Goal: Task Accomplishment & Management: Use online tool/utility

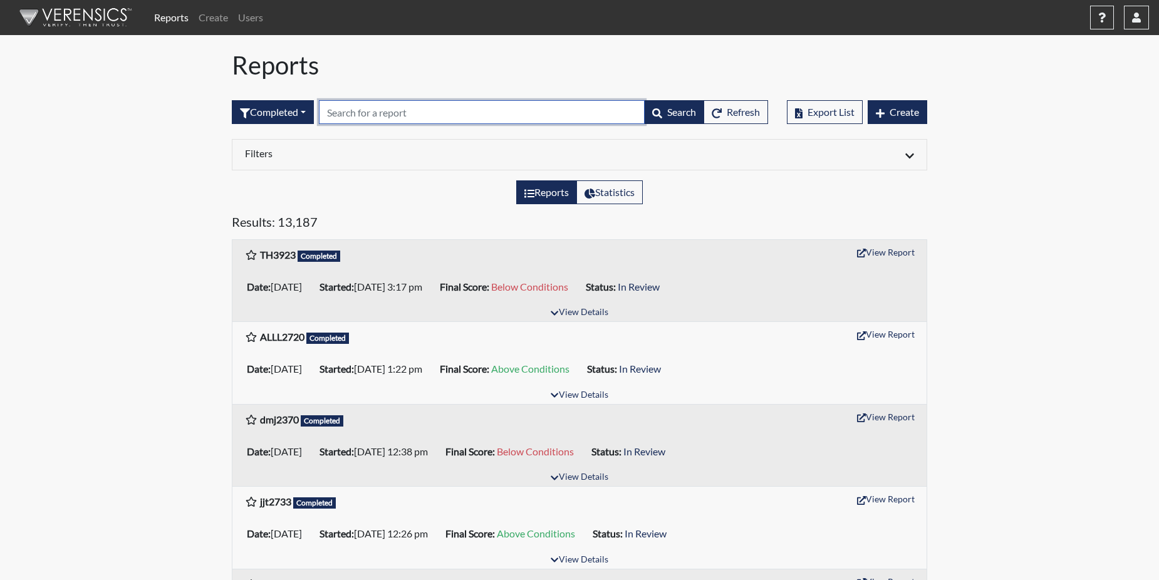
click at [353, 111] on input "text" at bounding box center [482, 112] width 326 height 24
paste input "TH3923"
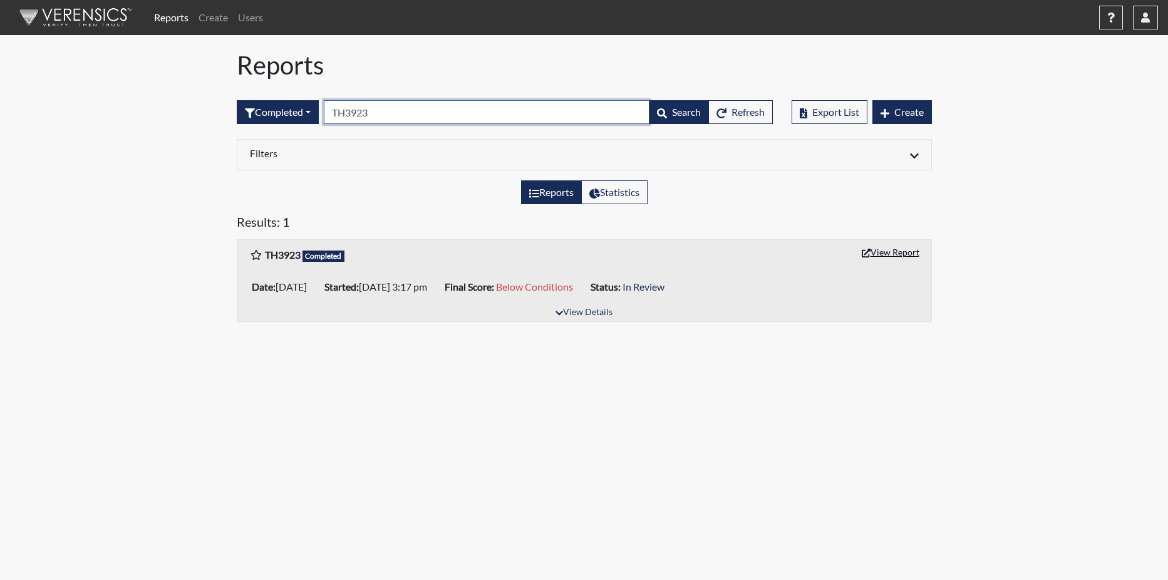
type input "TH3923"
click at [893, 257] on button "View Report" at bounding box center [890, 251] width 69 height 19
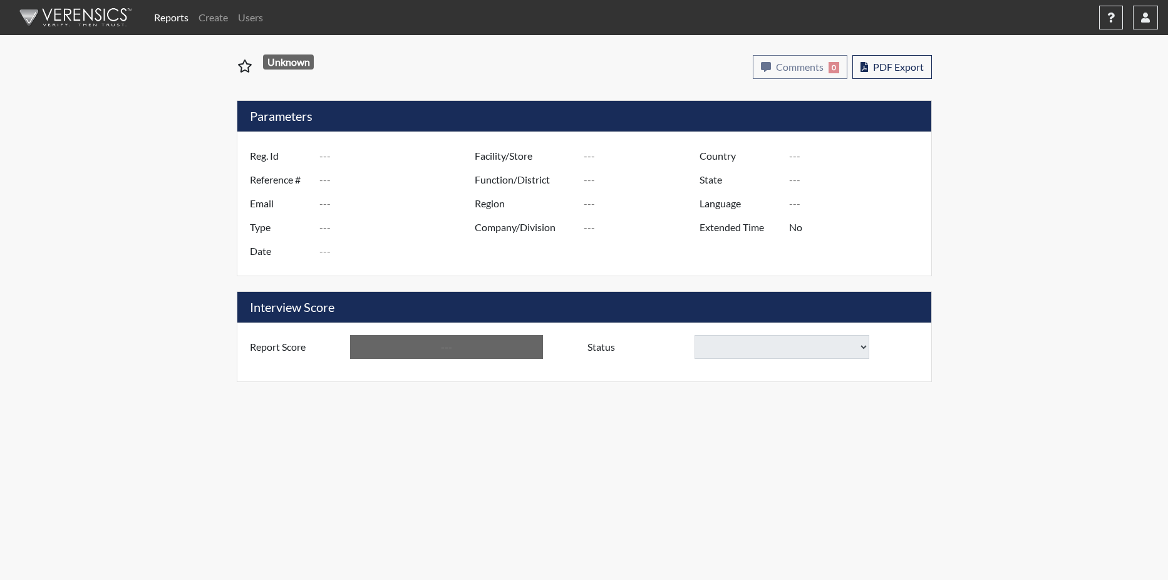
type input "TH3923"
type input "51597"
type input "---"
type input "Corrections Pre-Employment"
type input "Oct 3, 2025"
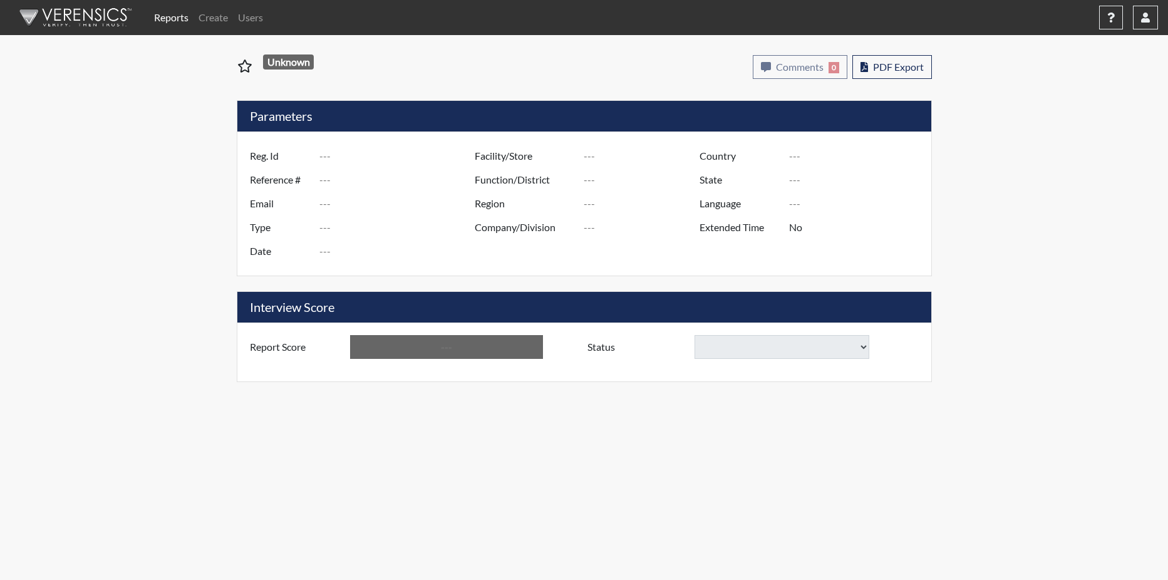
type input "[US_STATE] SP"
type input "[GEOGRAPHIC_DATA]"
type input "[US_STATE]"
type input "English"
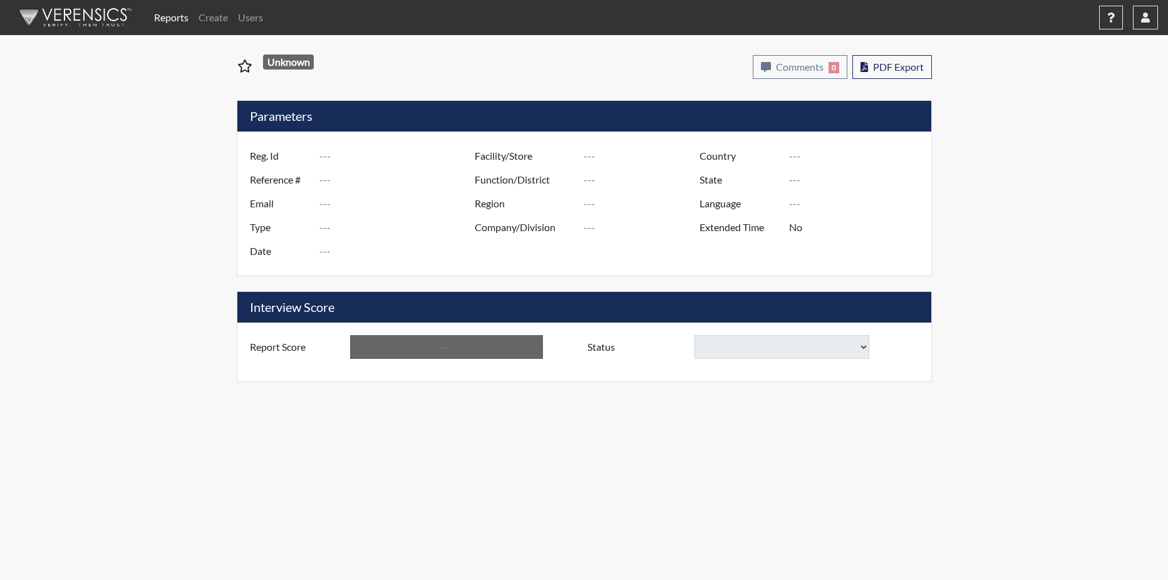
type input "Below Conditions"
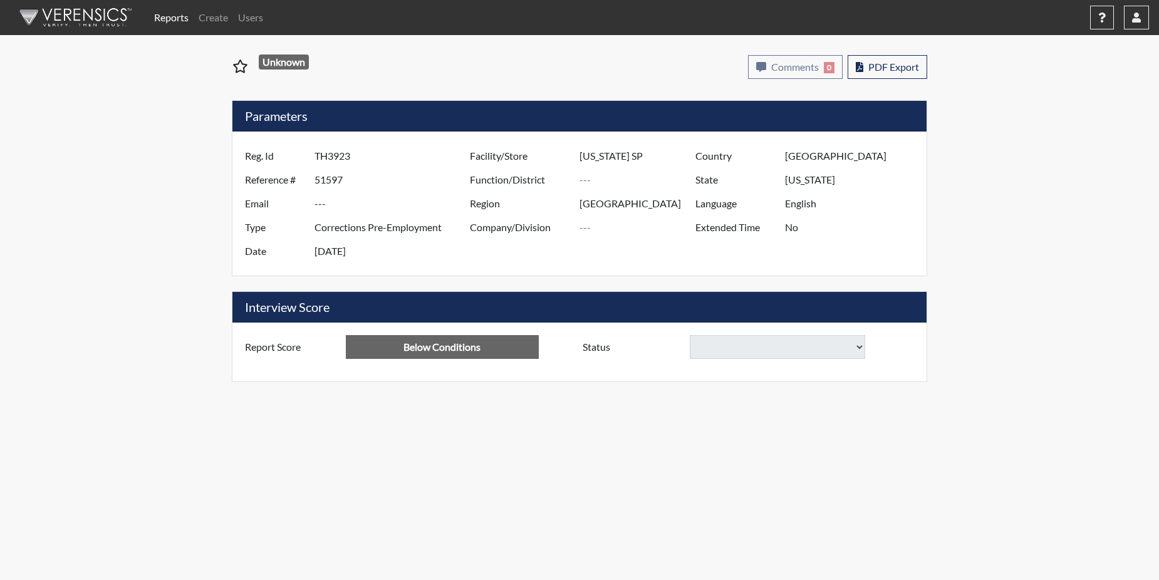
select select
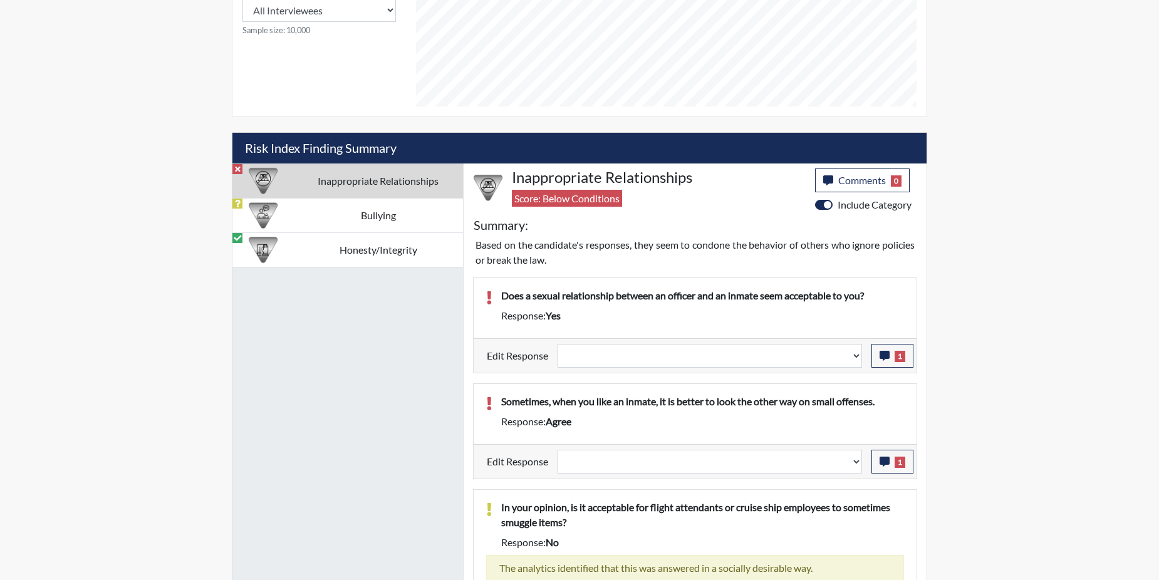
scroll to position [626, 0]
click at [884, 355] on icon "button" at bounding box center [884, 355] width 10 height 10
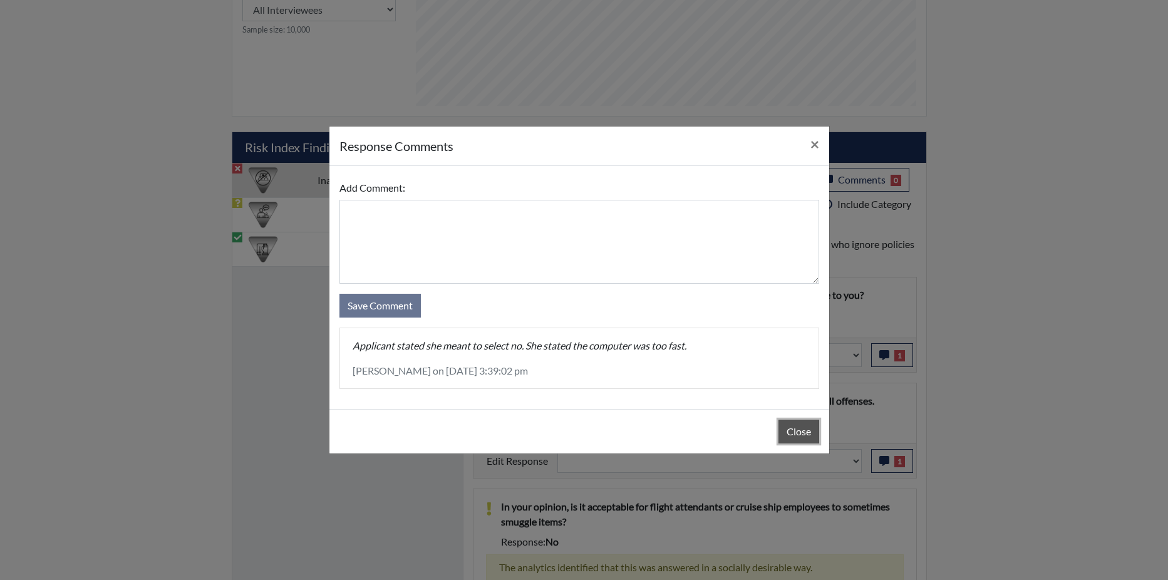
click at [796, 424] on button "Close" at bounding box center [798, 432] width 41 height 24
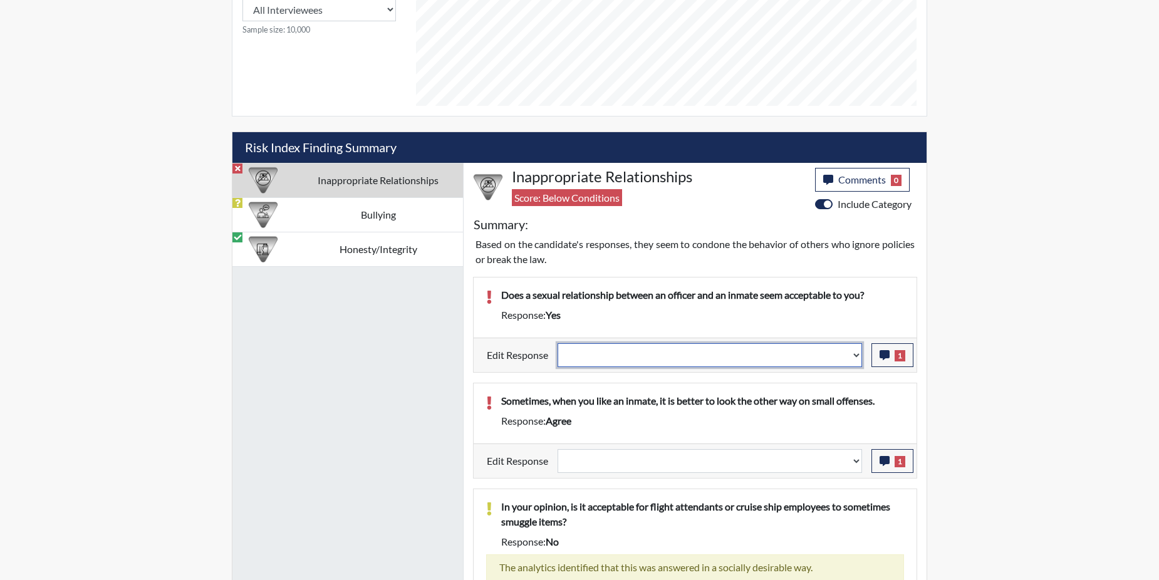
click at [859, 354] on select "Question is not relevant. Results will be updated. Reasonable explanation provi…" at bounding box center [709, 355] width 304 height 24
click at [855, 357] on select "Question is not relevant. Results will be updated. Reasonable explanation provi…" at bounding box center [709, 355] width 304 height 24
select select "reasonable-explanation-provided"
click at [558, 343] on select "Question is not relevant. Results will be updated. Reasonable explanation provi…" at bounding box center [709, 355] width 304 height 24
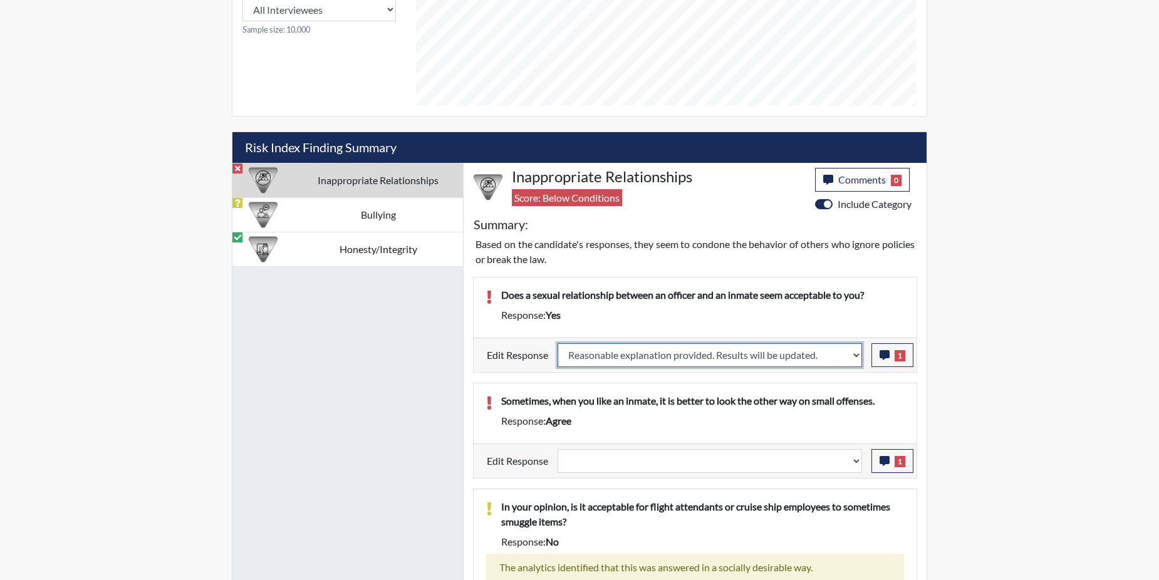
select select
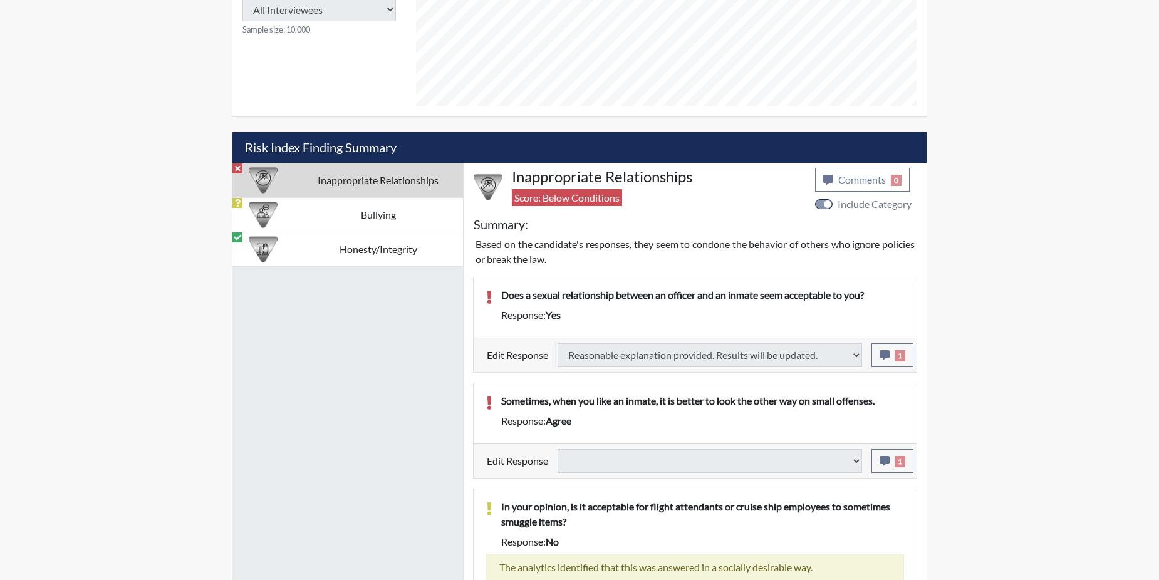
select select
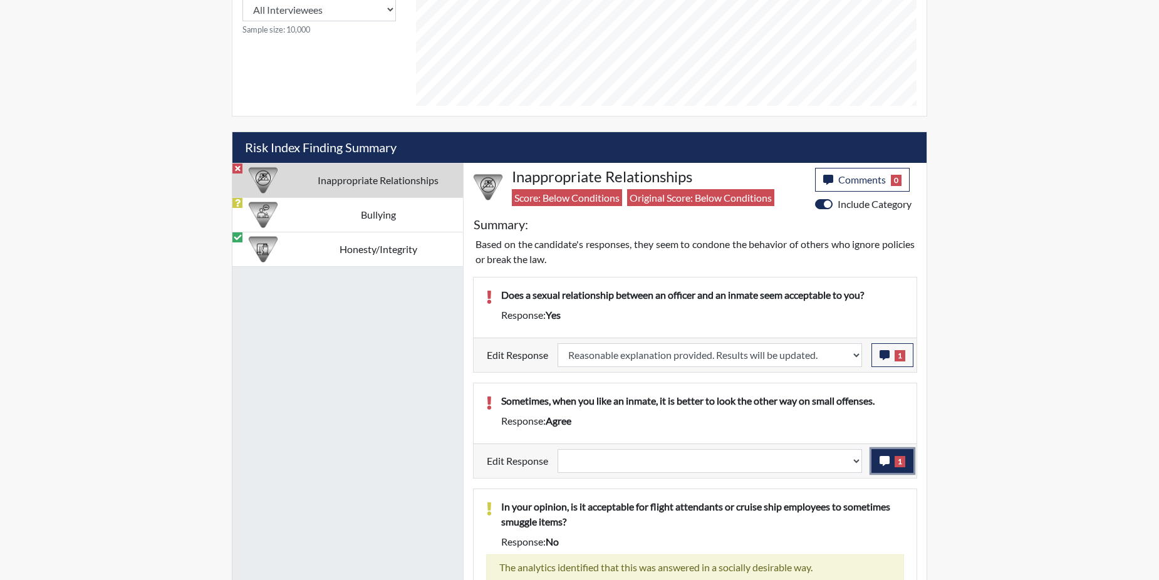
click at [879, 460] on icon "button" at bounding box center [884, 461] width 10 height 10
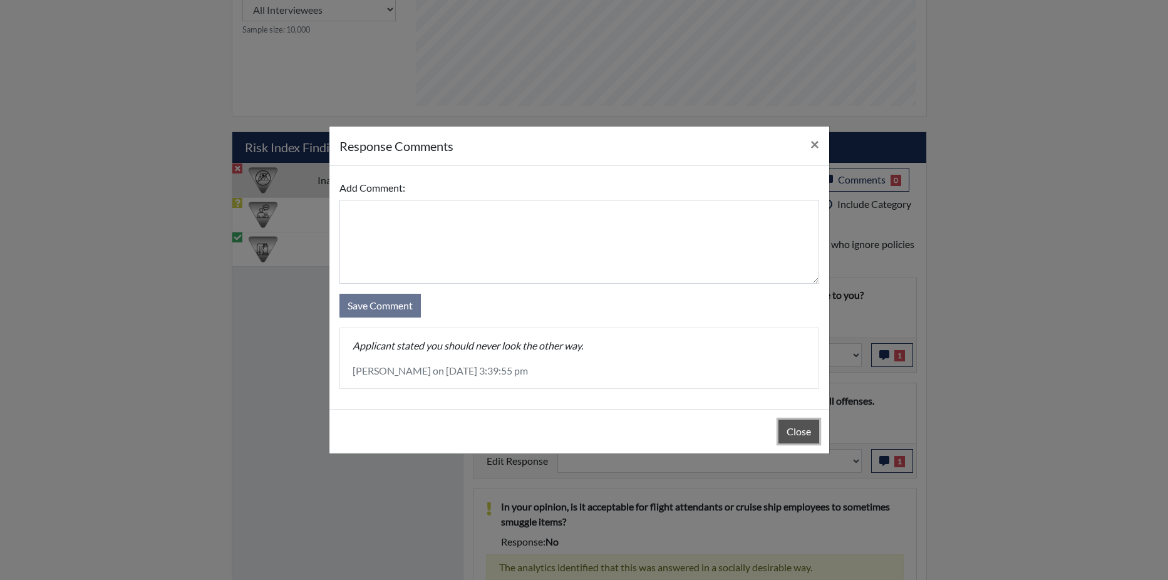
click at [799, 430] on button "Close" at bounding box center [798, 432] width 41 height 24
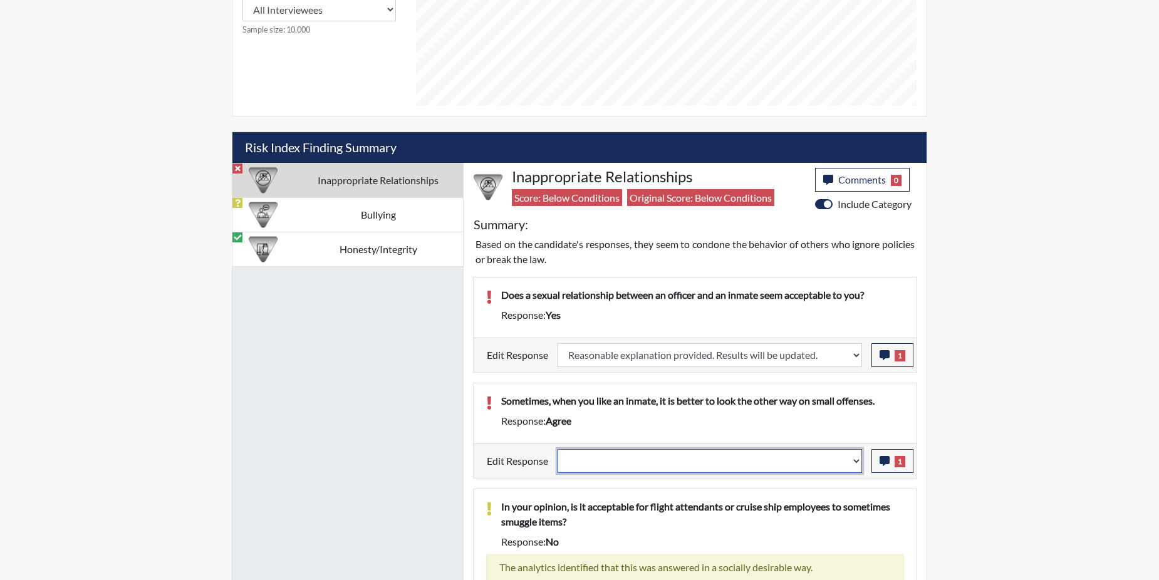
click at [857, 457] on select "Question is not relevant. Results will be updated. Reasonable explanation provi…" at bounding box center [709, 461] width 304 height 24
select select "reasonable-explanation-provided"
click at [558, 449] on select "Question is not relevant. Results will be updated. Reasonable explanation provi…" at bounding box center [709, 461] width 304 height 24
select select
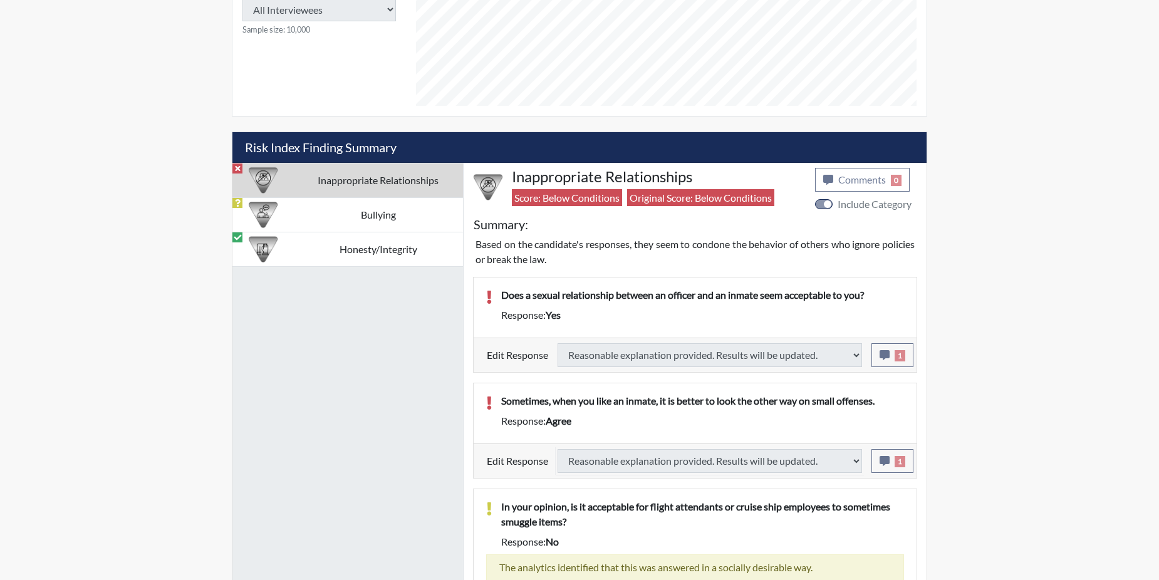
type input "Above Conditions"
select select
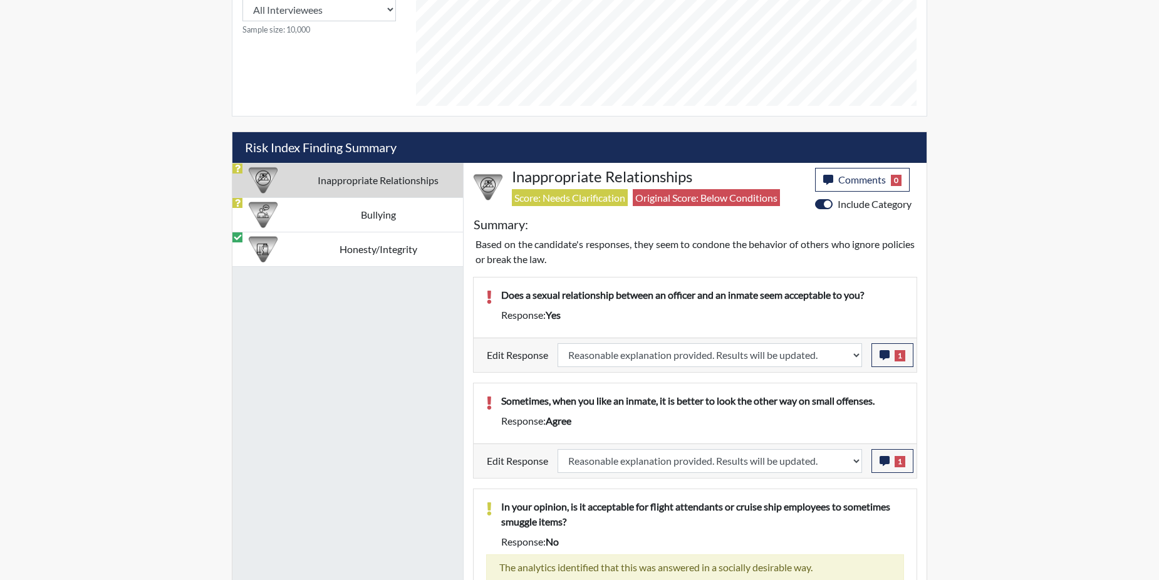
scroll to position [673, 0]
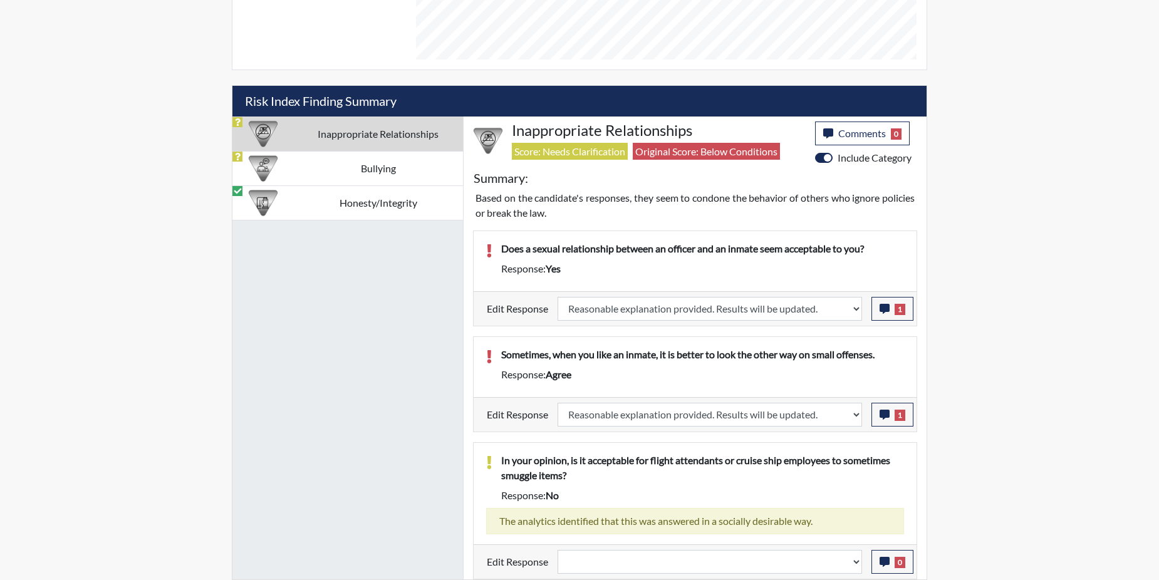
click at [387, 168] on td "Bullying" at bounding box center [378, 168] width 170 height 34
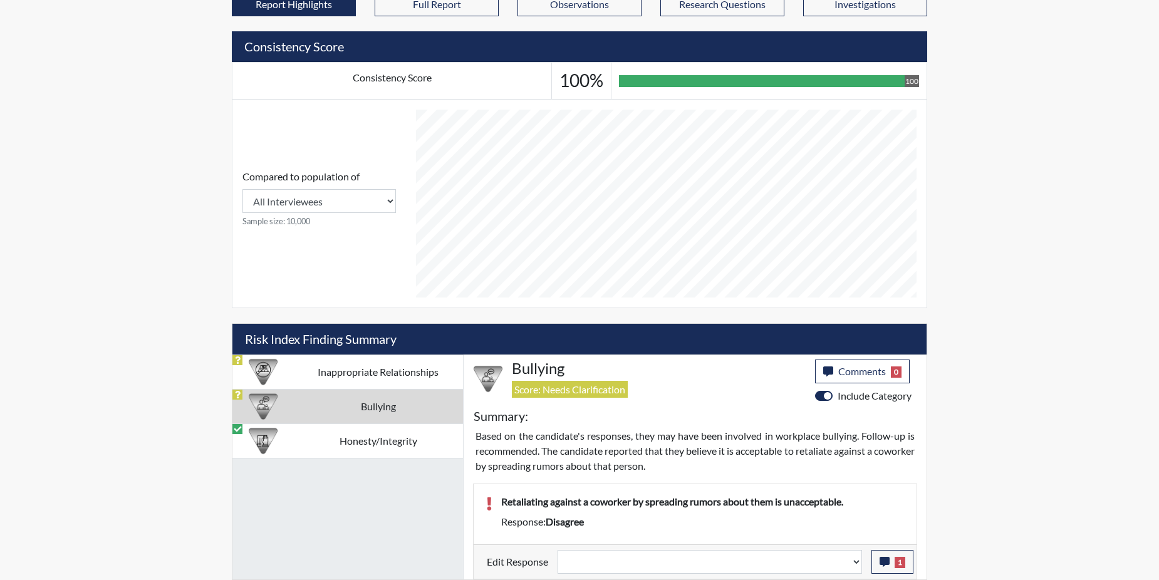
scroll to position [435, 0]
click at [880, 555] on button "1" at bounding box center [892, 562] width 42 height 24
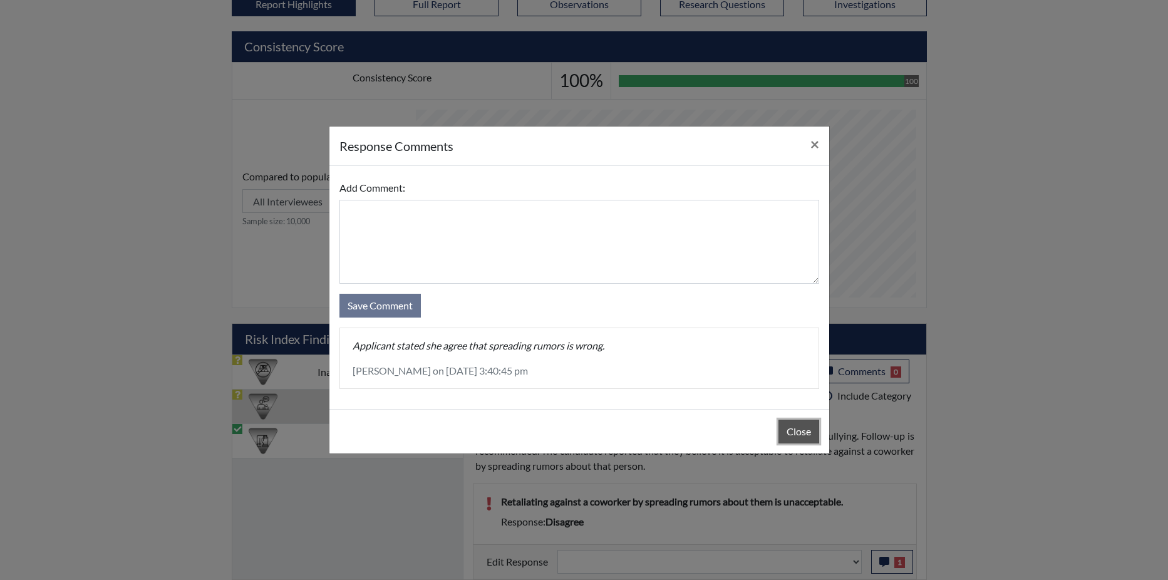
click at [810, 427] on button "Close" at bounding box center [798, 432] width 41 height 24
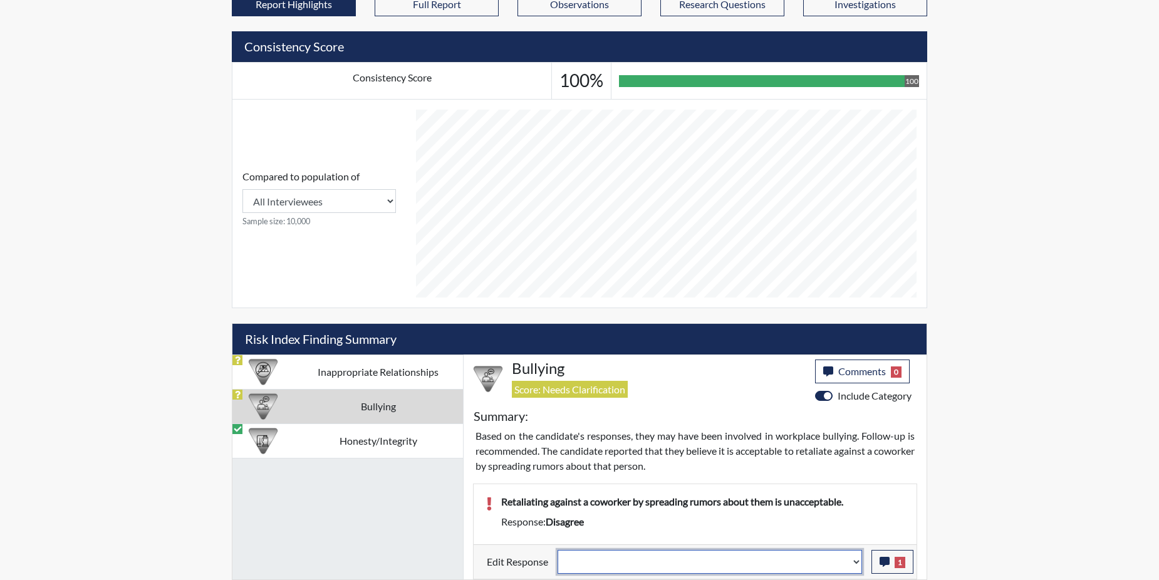
click at [856, 560] on select "Question is not relevant. Results will be updated. Reasonable explanation provi…" at bounding box center [709, 562] width 304 height 24
select select "reasonable-explanation-provided"
click at [558, 550] on select "Question is not relevant. Results will be updated. Reasonable explanation provi…" at bounding box center [709, 562] width 304 height 24
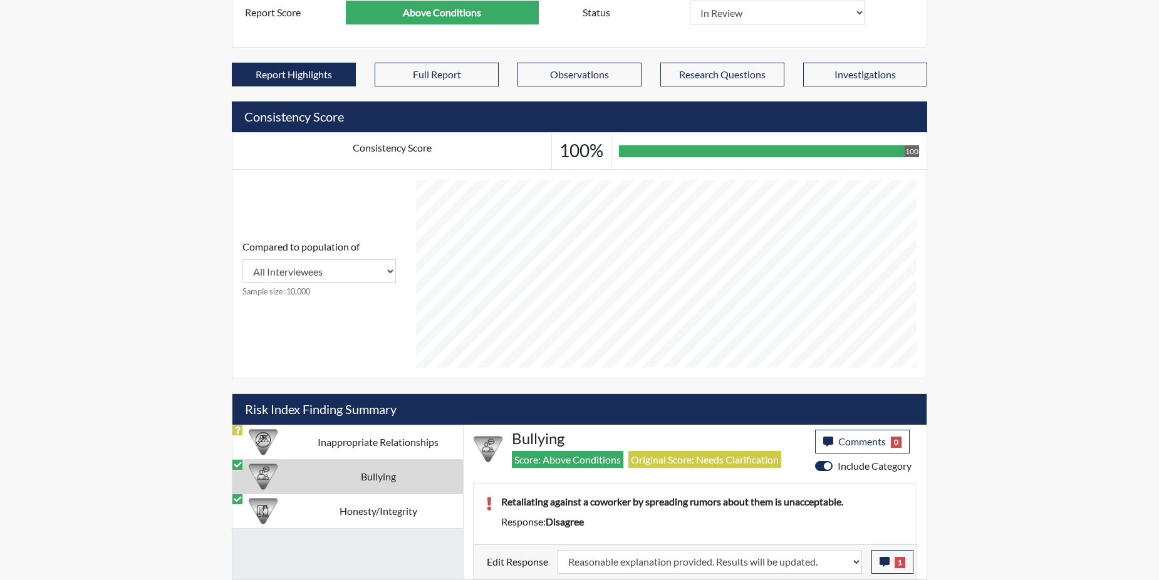
scroll to position [208, 520]
click at [415, 443] on td "Inappropriate Relationships" at bounding box center [378, 442] width 170 height 34
select select "reasonable-explanation-provided"
select select
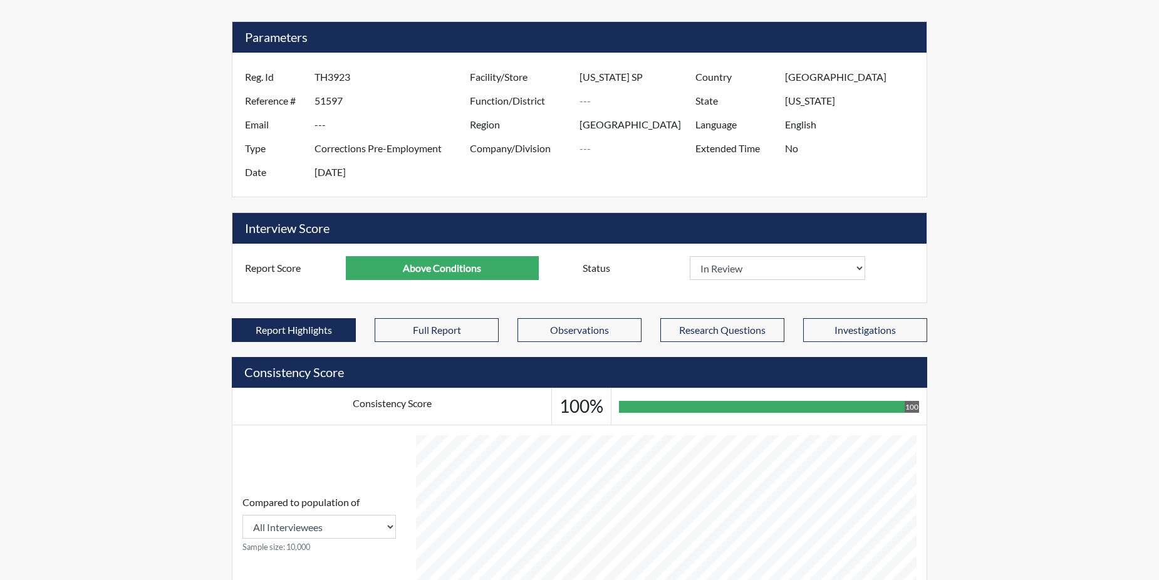
scroll to position [0, 0]
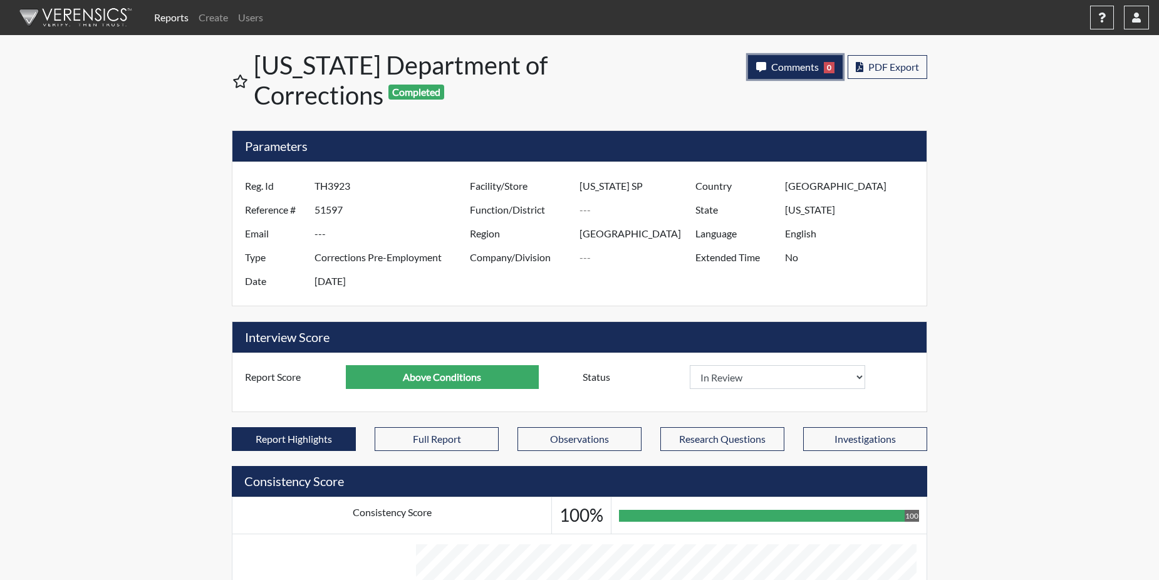
click at [819, 61] on button "Comments 0" at bounding box center [795, 67] width 95 height 24
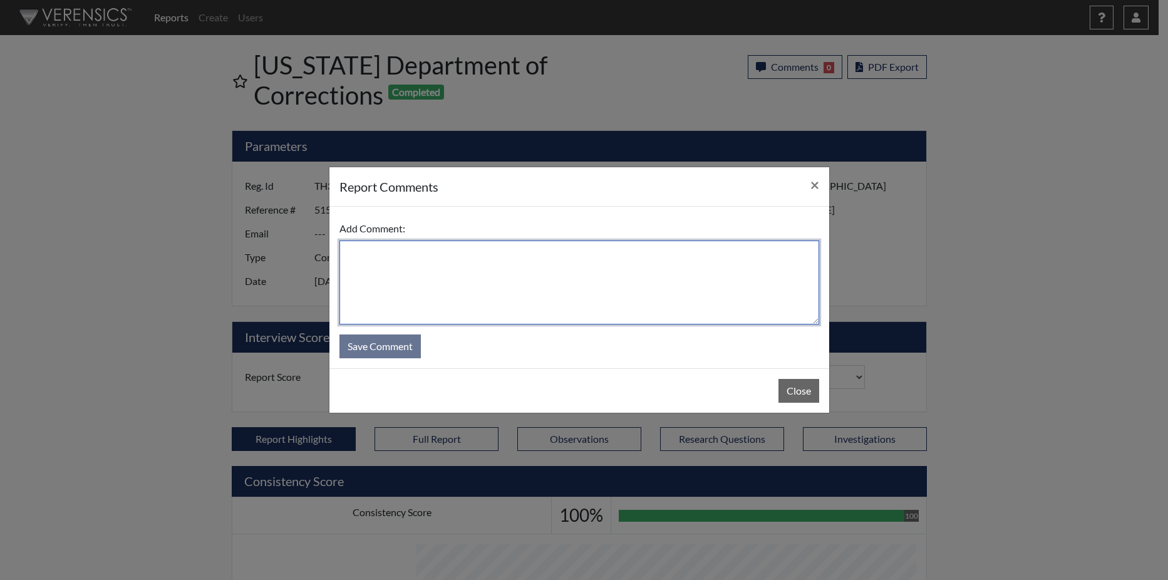
click at [385, 284] on textarea at bounding box center [579, 282] width 480 height 84
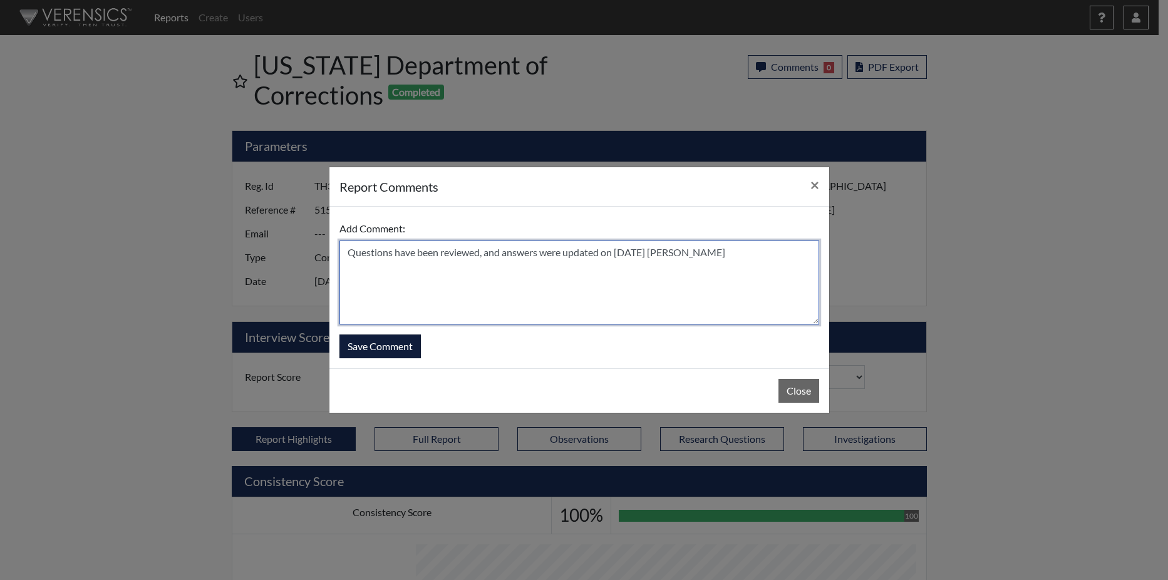
type textarea "Questions have been reviewed, and answers were updated on 10/3/25 N. Brown"
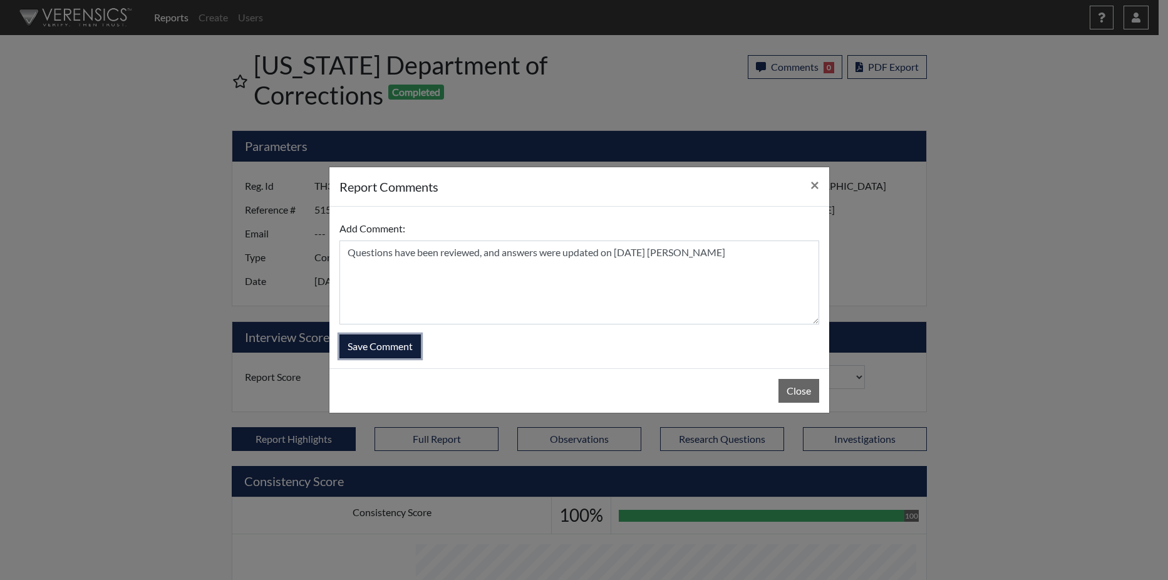
click at [380, 341] on button "Save Comment" at bounding box center [379, 346] width 81 height 24
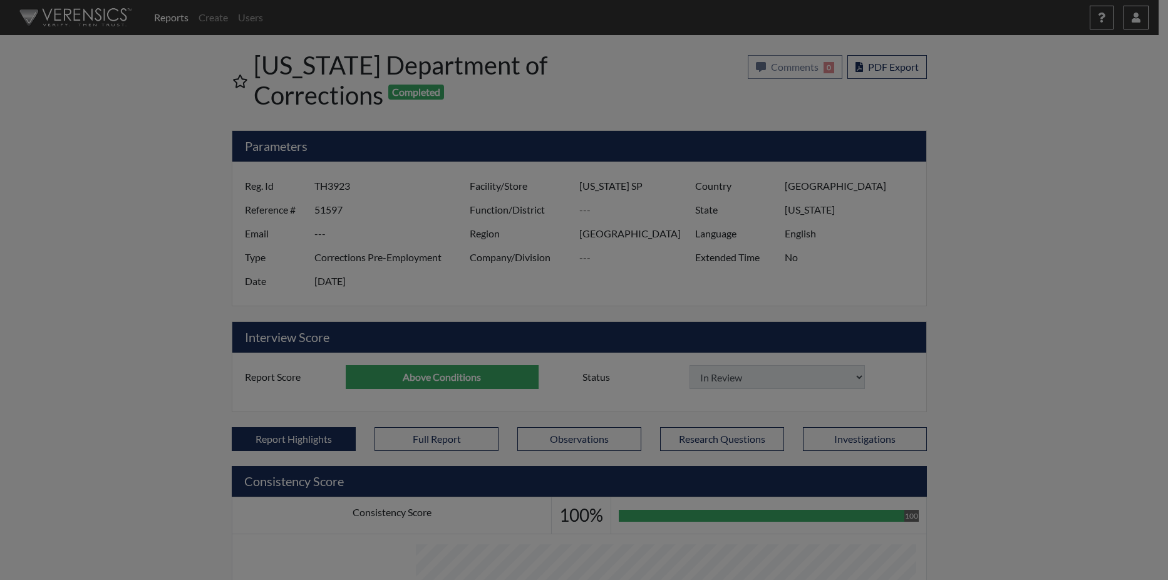
select select
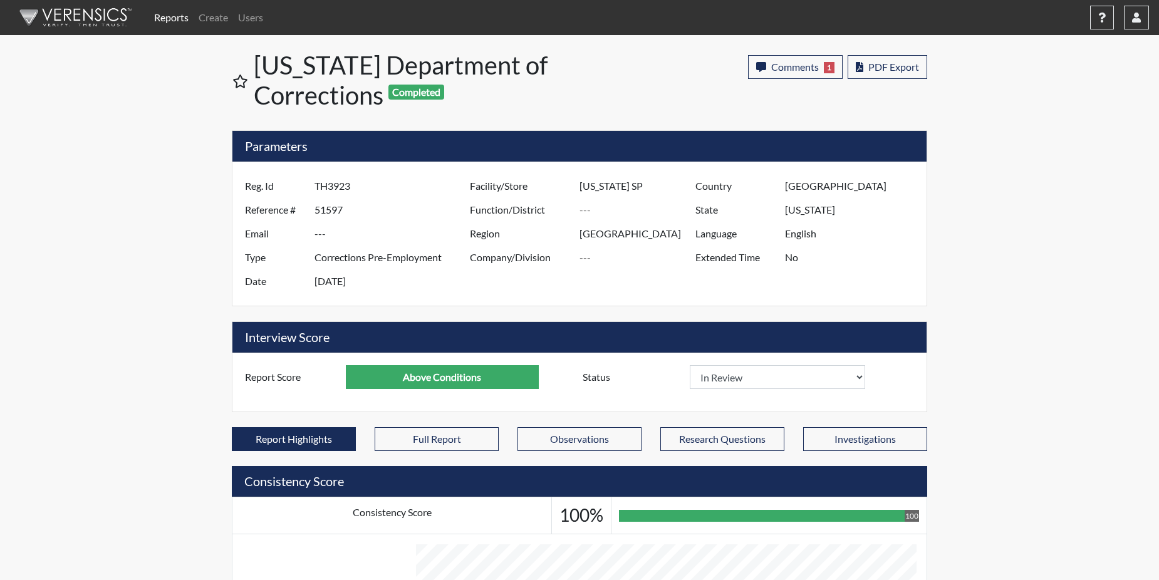
scroll to position [208, 520]
click at [164, 18] on link "Reports" at bounding box center [171, 17] width 44 height 25
